Goal: Information Seeking & Learning: Learn about a topic

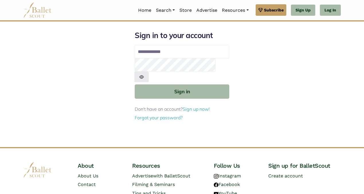
click at [156, 56] on input "Email address" at bounding box center [182, 52] width 95 height 14
type input "**********"
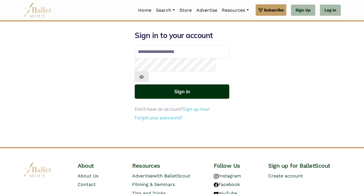
click at [178, 85] on button "Sign in" at bounding box center [182, 92] width 95 height 14
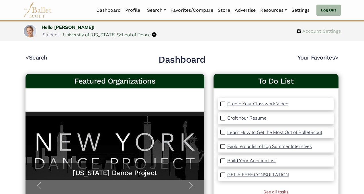
click at [307, 31] on span "Account Settings" at bounding box center [321, 31] width 40 height 7
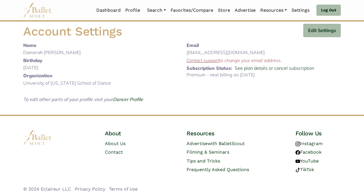
scroll to position [3, 0]
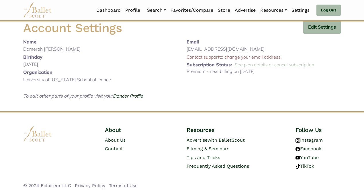
click at [252, 66] on link "See plan details or cancel subscription" at bounding box center [274, 65] width 79 height 6
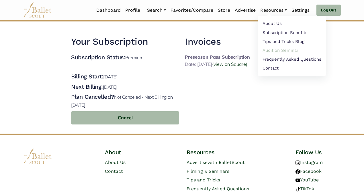
click at [275, 50] on link "Audition Seminar" at bounding box center [292, 50] width 68 height 9
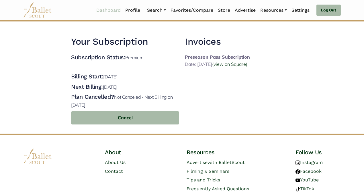
click at [107, 10] on link "Dashboard" at bounding box center [108, 10] width 29 height 12
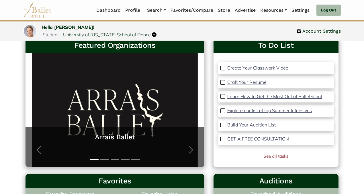
scroll to position [38, 0]
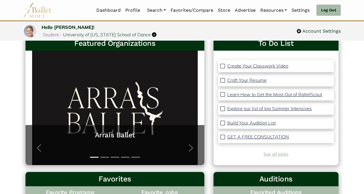
click at [272, 157] on link "See all tasks" at bounding box center [275, 154] width 25 height 5
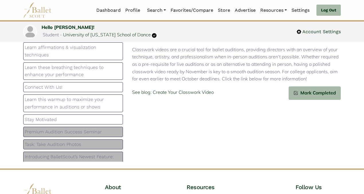
scroll to position [61, 0]
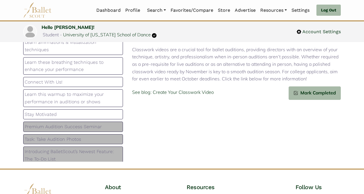
click at [86, 125] on p "Premium Audition Success Seminar" at bounding box center [73, 126] width 97 height 7
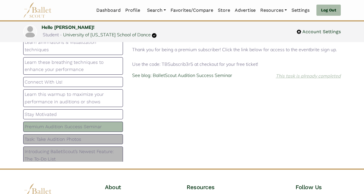
click at [284, 75] on icon "This task is already completed" at bounding box center [308, 76] width 65 height 6
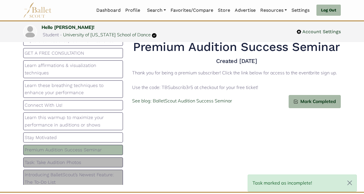
scroll to position [22, 0]
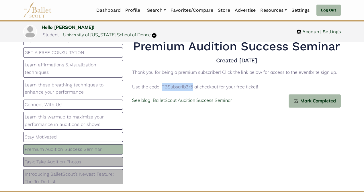
drag, startPoint x: 163, startPoint y: 89, endPoint x: 192, endPoint y: 87, distance: 29.5
click at [192, 87] on p "Thank you for being a premium subscriber! Click the link below for access to th…" at bounding box center [236, 80] width 209 height 22
copy p "TBSubscrib3r5"
click at [276, 73] on p "Thank you for being a premium subscriber! Click the link below for access to th…" at bounding box center [236, 80] width 209 height 22
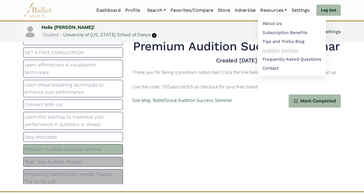
click at [286, 51] on link "Audition Seminar" at bounding box center [292, 50] width 68 height 9
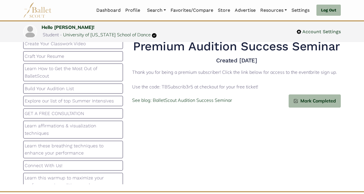
scroll to position [63, 0]
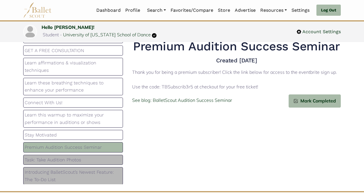
click at [111, 145] on p "Premium Audition Success Seminar" at bounding box center [73, 147] width 97 height 7
click at [109, 160] on p "Task: Take Audition Photos" at bounding box center [73, 160] width 97 height 7
